Goal: Information Seeking & Learning: Find specific fact

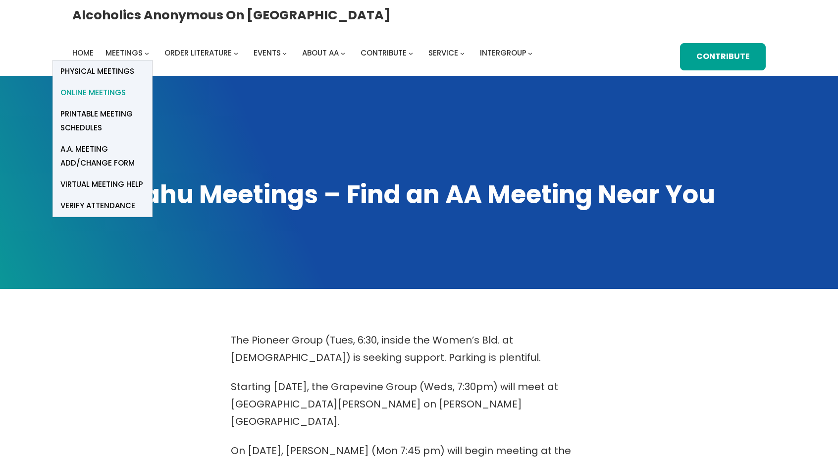
click at [126, 86] on span "Online Meetings" at bounding box center [92, 93] width 65 height 14
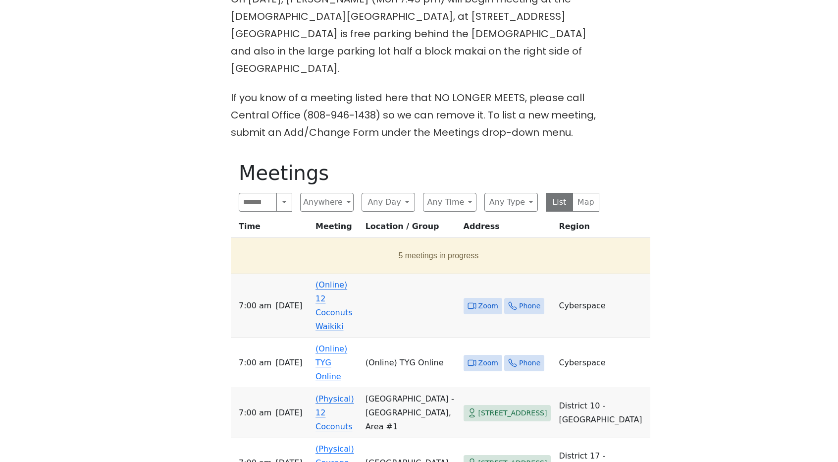
scroll to position [452, 0]
click at [467, 297] on span "Zoom" at bounding box center [482, 305] width 39 height 16
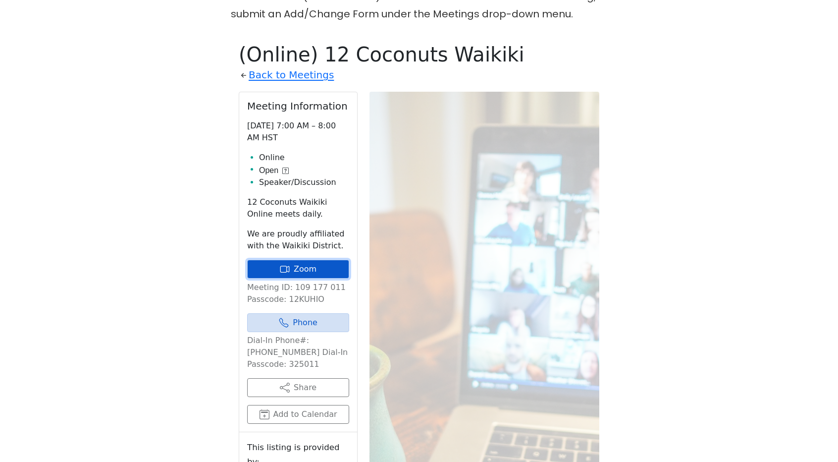
click at [318, 259] on link "Zoom" at bounding box center [298, 268] width 102 height 19
